Goal: Task Accomplishment & Management: Use online tool/utility

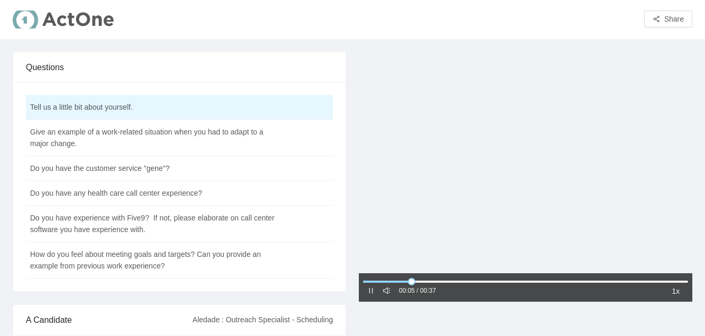
click at [370, 289] on icon "pause" at bounding box center [372, 291] width 4 height 6
click at [386, 291] on icon "sound" at bounding box center [386, 290] width 7 height 7
click at [388, 286] on div at bounding box center [386, 292] width 7 height 12
click at [388, 293] on icon "notification" at bounding box center [386, 290] width 7 height 7
click at [388, 293] on icon "sound" at bounding box center [386, 291] width 7 height 6
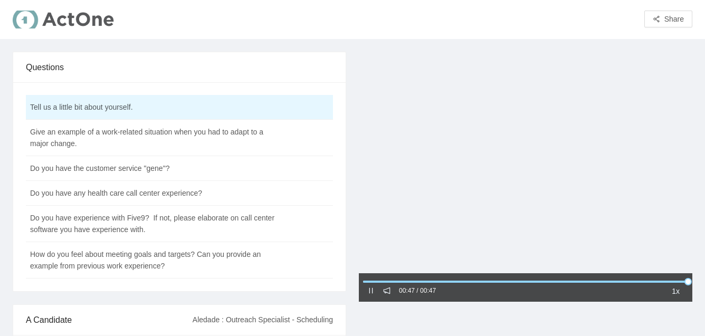
click at [372, 292] on icon "pause" at bounding box center [370, 290] width 7 height 7
click at [372, 292] on icon "caret-right" at bounding box center [370, 290] width 7 height 7
click at [389, 294] on icon "notification" at bounding box center [387, 291] width 7 height 7
click at [107, 195] on td "Do you have any health care call center experience?" at bounding box center [153, 193] width 254 height 25
